Goal: Check status: Check status

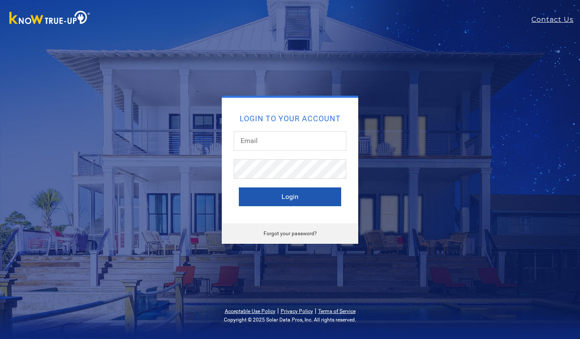
type input "[EMAIL_ADDRESS][DOMAIN_NAME]"
click at [282, 198] on button "Login" at bounding box center [290, 196] width 102 height 19
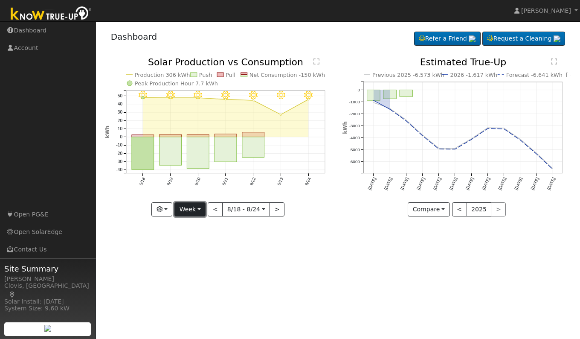
click at [199, 210] on button "Week" at bounding box center [189, 209] width 31 height 15
click at [198, 229] on link "Day" at bounding box center [204, 227] width 59 height 12
type input "[DATE]"
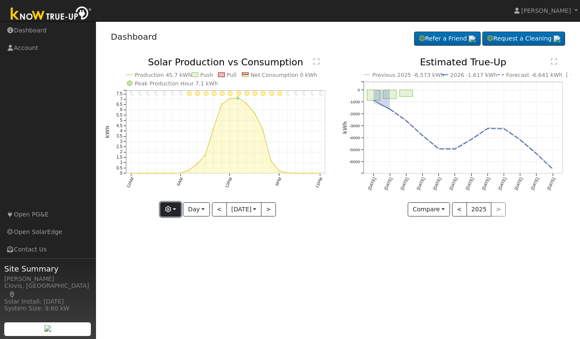
click at [166, 213] on button "button" at bounding box center [170, 209] width 21 height 15
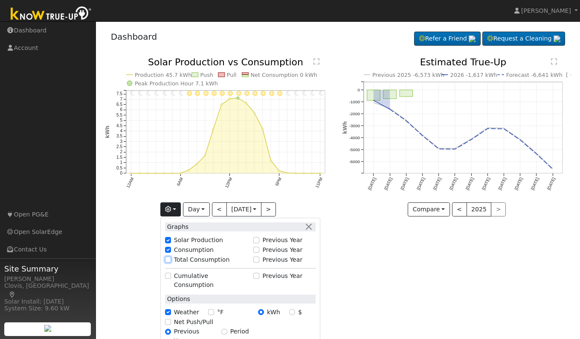
click at [168, 259] on input "Total Consumption" at bounding box center [168, 259] width 6 height 6
checkbox input "true"
click at [367, 269] on div "User Profile First name Last name Email Email Notifications No Emails No Emails…" at bounding box center [338, 179] width 484 height 317
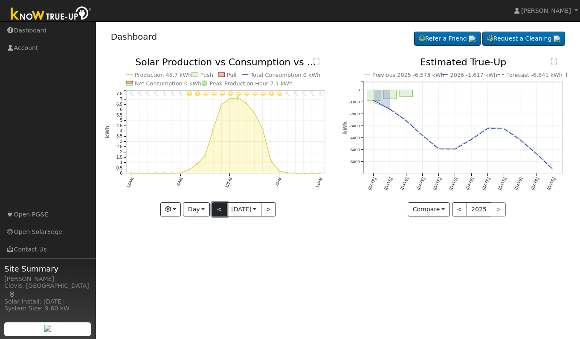
click at [218, 211] on button "<" at bounding box center [219, 209] width 15 height 15
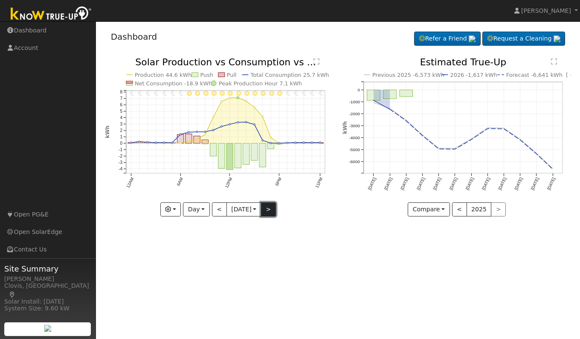
click at [270, 211] on button ">" at bounding box center [268, 209] width 15 height 15
type input "[DATE]"
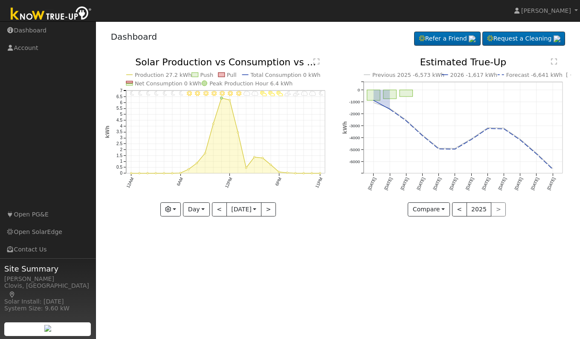
click at [309, 302] on div "User Profile First name Last name Email Email Notifications No Emails No Emails…" at bounding box center [338, 179] width 484 height 317
click at [343, 262] on div "User Profile First name Last name Email Email Notifications No Emails No Emails…" at bounding box center [338, 179] width 484 height 317
